Goal: Task Accomplishment & Management: Manage account settings

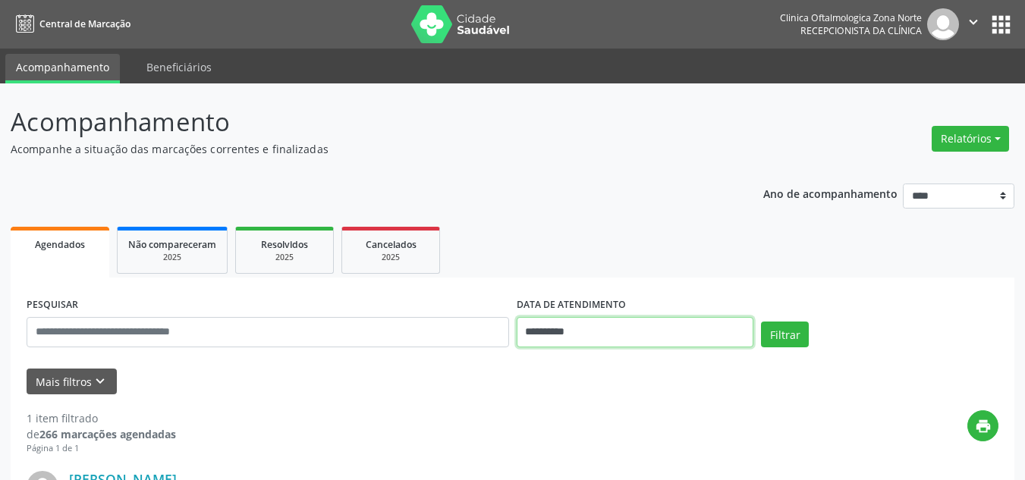
click at [610, 343] on input "**********" at bounding box center [636, 332] width 238 height 30
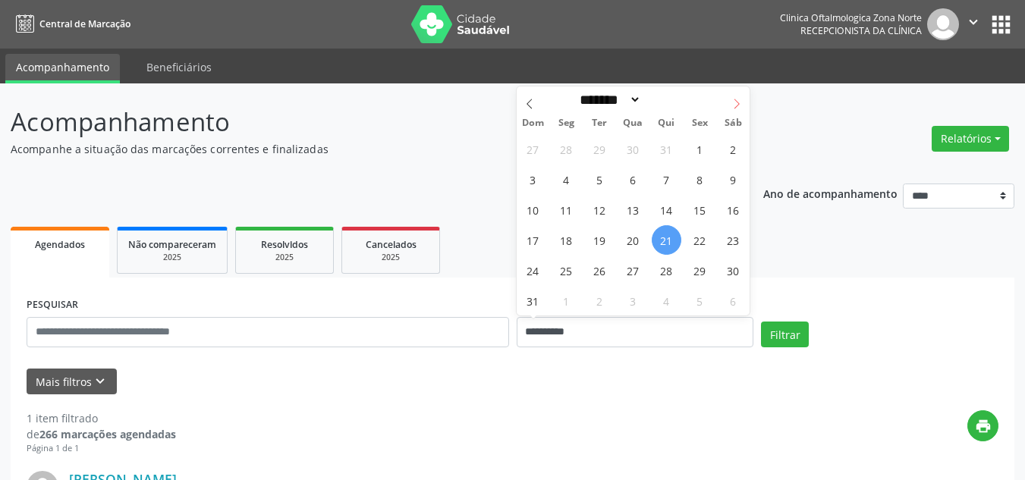
click at [744, 96] on span at bounding box center [737, 100] width 26 height 26
select select "*"
click at [565, 148] on span "1" at bounding box center [567, 149] width 30 height 30
type input "**********"
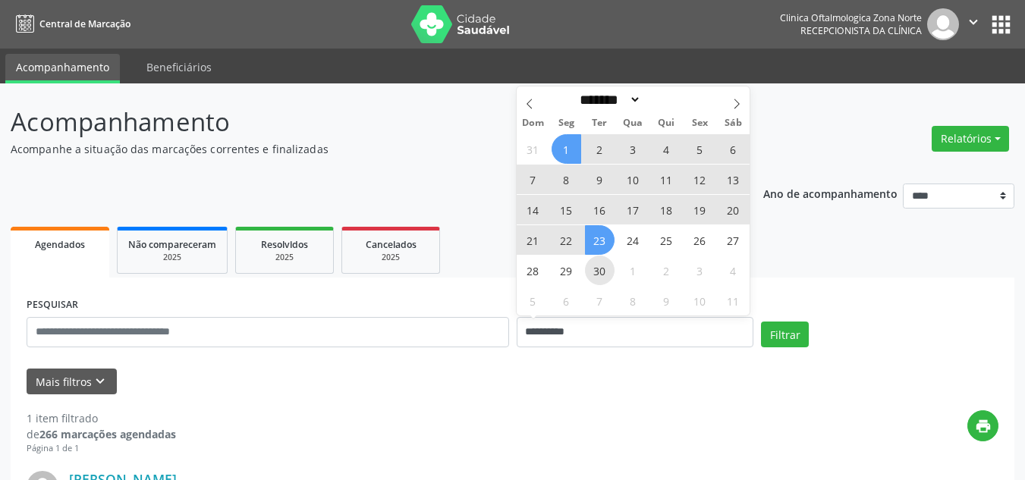
click at [599, 263] on span "30" at bounding box center [600, 271] width 30 height 30
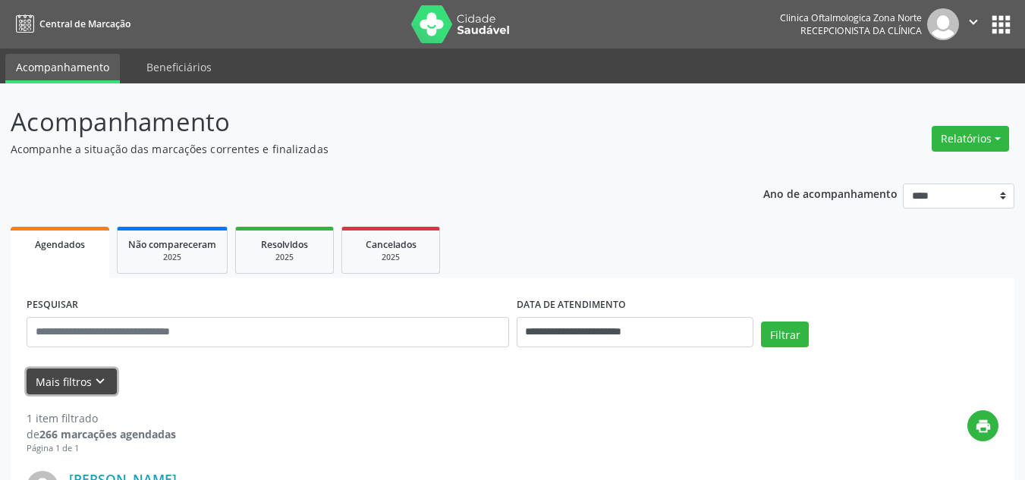
click at [77, 376] on button "Mais filtros keyboard_arrow_down" at bounding box center [72, 382] width 90 height 27
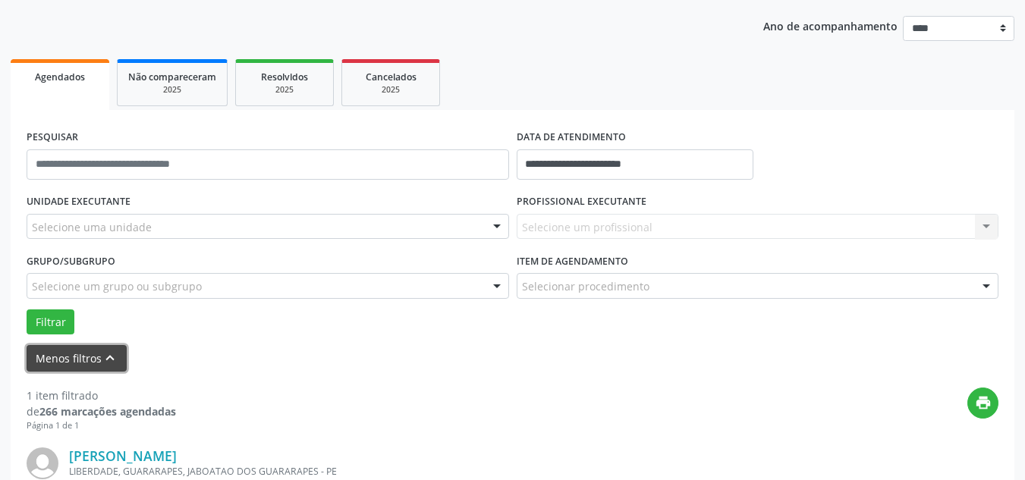
scroll to position [152, 0]
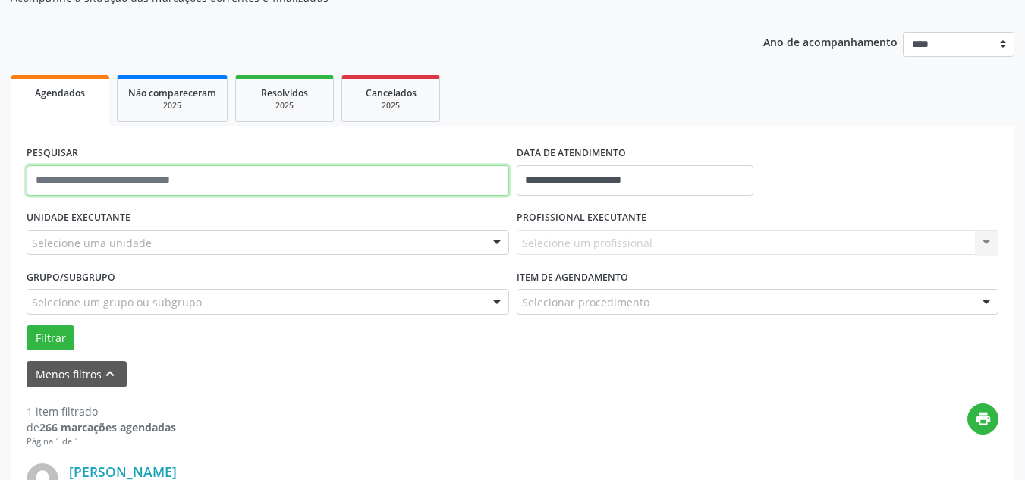
click at [134, 172] on input "text" at bounding box center [268, 180] width 483 height 30
click at [134, 182] on input "text" at bounding box center [268, 180] width 483 height 30
click at [188, 177] on input "text" at bounding box center [268, 180] width 483 height 30
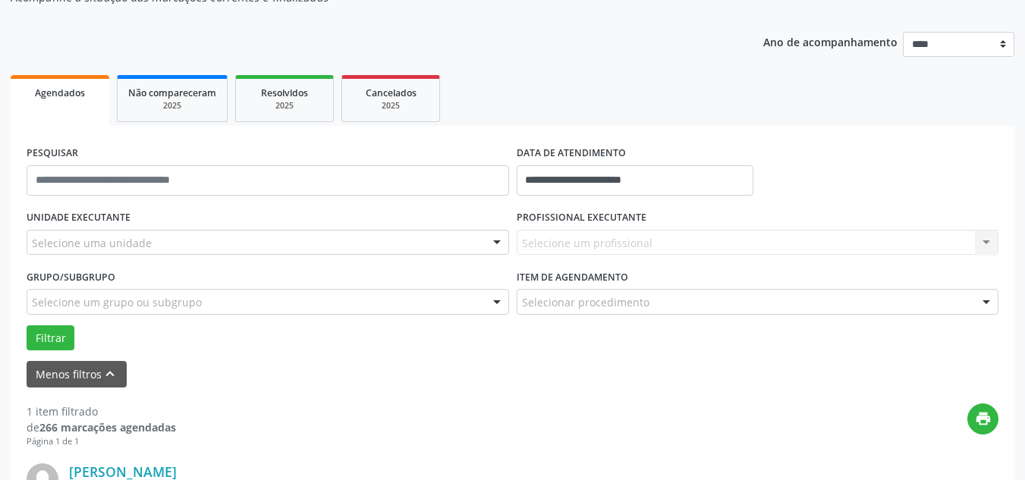
click at [420, 238] on div "Selecione uma unidade" at bounding box center [268, 243] width 483 height 26
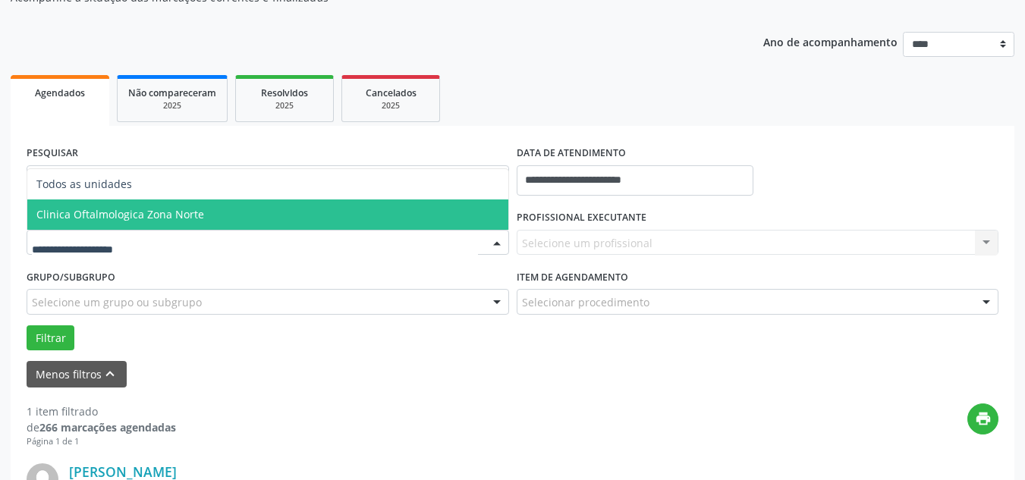
drag, startPoint x: 132, startPoint y: 209, endPoint x: 634, endPoint y: 215, distance: 502.3
click at [134, 209] on span "Clinica Oftalmologica Zona Norte" at bounding box center [120, 214] width 168 height 14
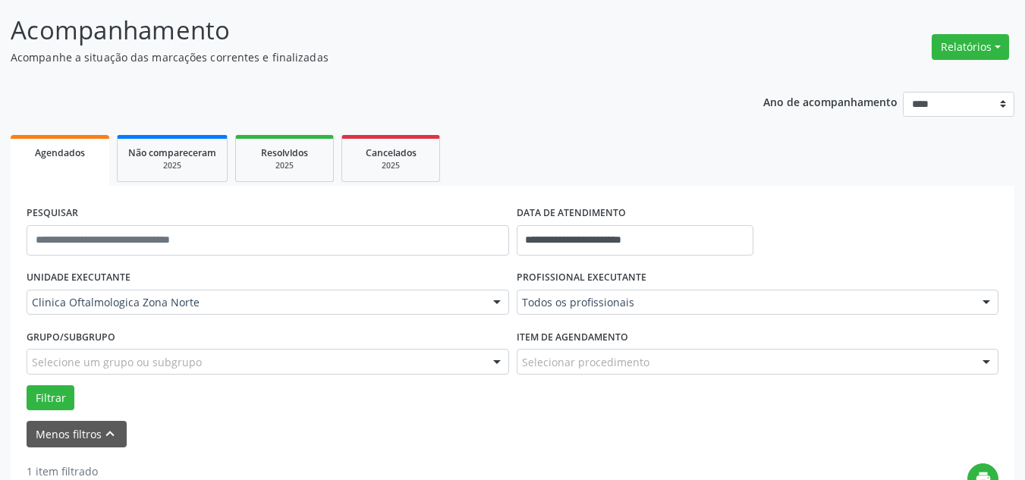
scroll to position [0, 0]
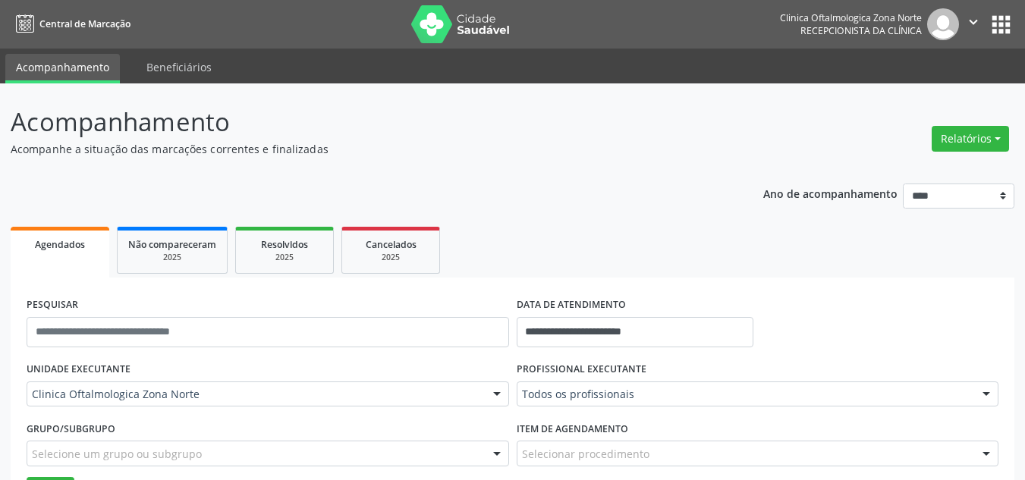
click at [961, 25] on button "" at bounding box center [973, 24] width 29 height 32
click at [945, 77] on ul "Configurações Sair" at bounding box center [935, 76] width 106 height 66
click at [942, 88] on link "Sair" at bounding box center [934, 92] width 105 height 21
